Goal: Task Accomplishment & Management: Use online tool/utility

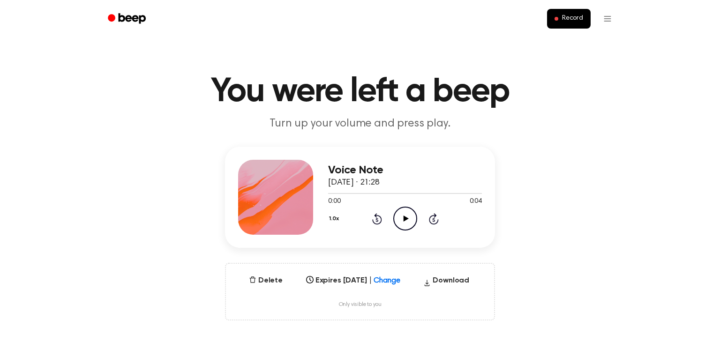
click at [402, 220] on icon "Play Audio" at bounding box center [405, 219] width 24 height 24
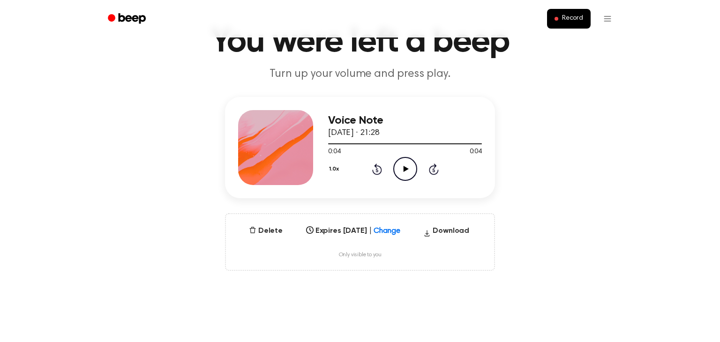
scroll to position [65, 0]
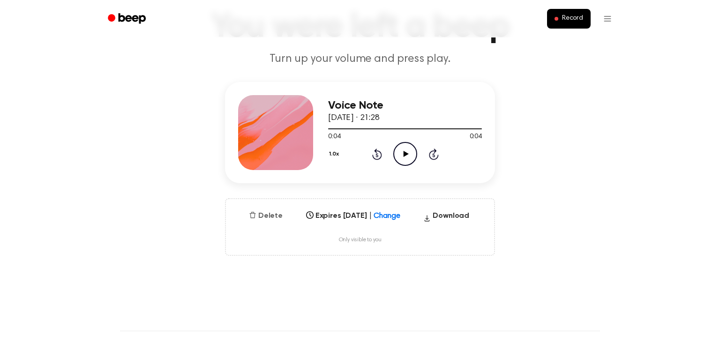
click at [265, 218] on button "Delete" at bounding box center [265, 216] width 41 height 11
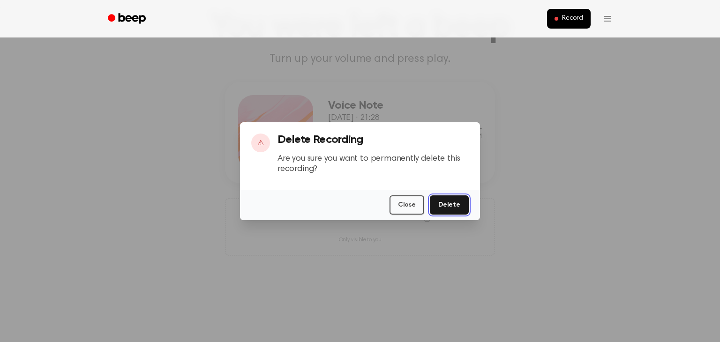
click at [448, 207] on button "Delete" at bounding box center [449, 205] width 39 height 19
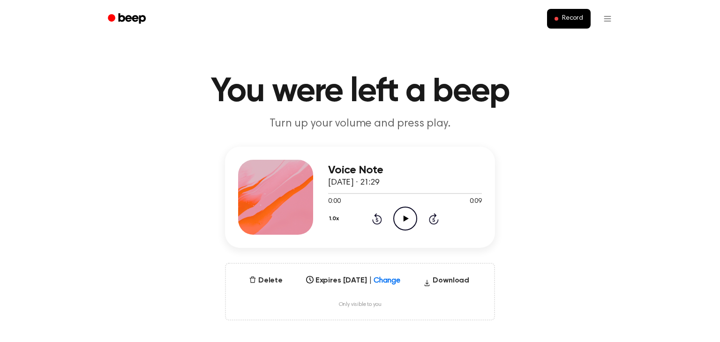
click at [405, 216] on icon "Play Audio" at bounding box center [405, 219] width 24 height 24
click at [262, 278] on button "Delete" at bounding box center [265, 280] width 41 height 11
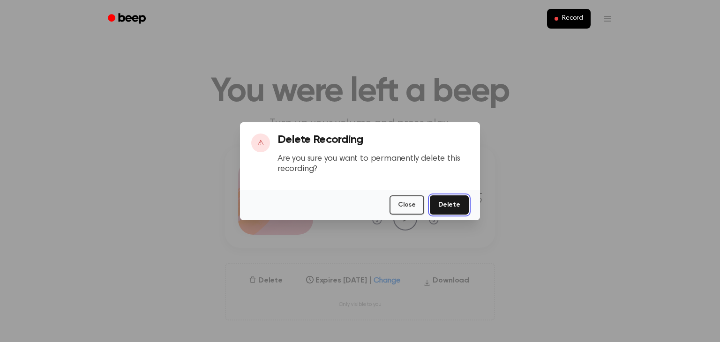
click at [445, 200] on button "Delete" at bounding box center [449, 205] width 39 height 19
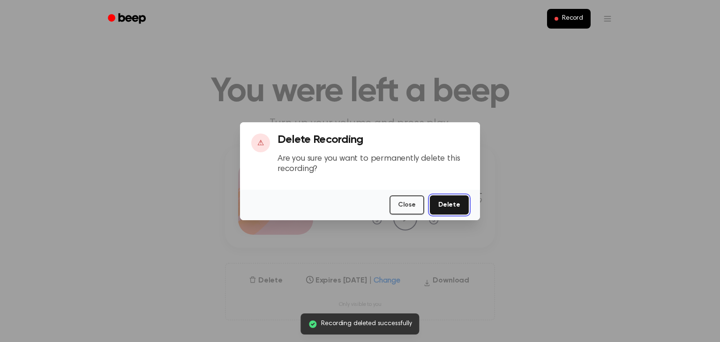
click at [445, 200] on button "Delete" at bounding box center [449, 205] width 39 height 19
